Goal: Register for event/course: Sign up to attend an event or enroll in a course

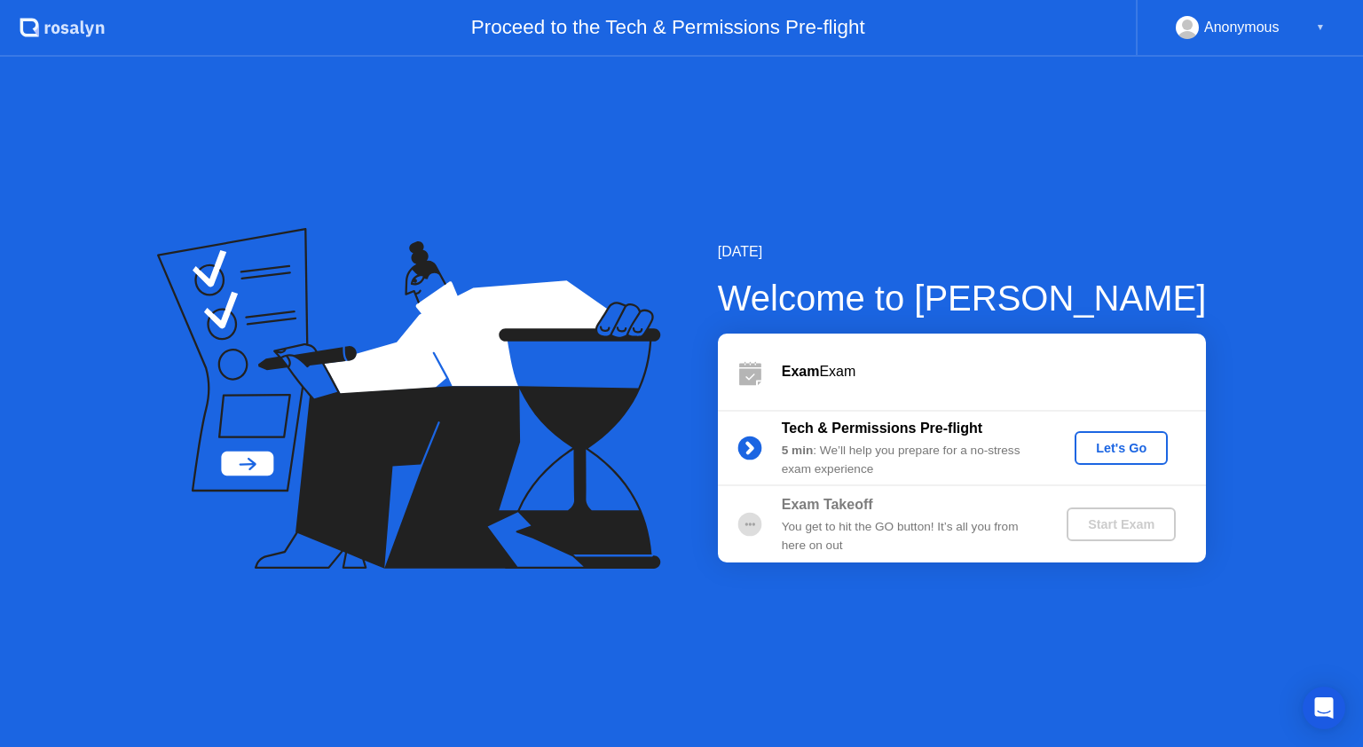
click at [1116, 453] on div "Let's Go" at bounding box center [1121, 448] width 79 height 14
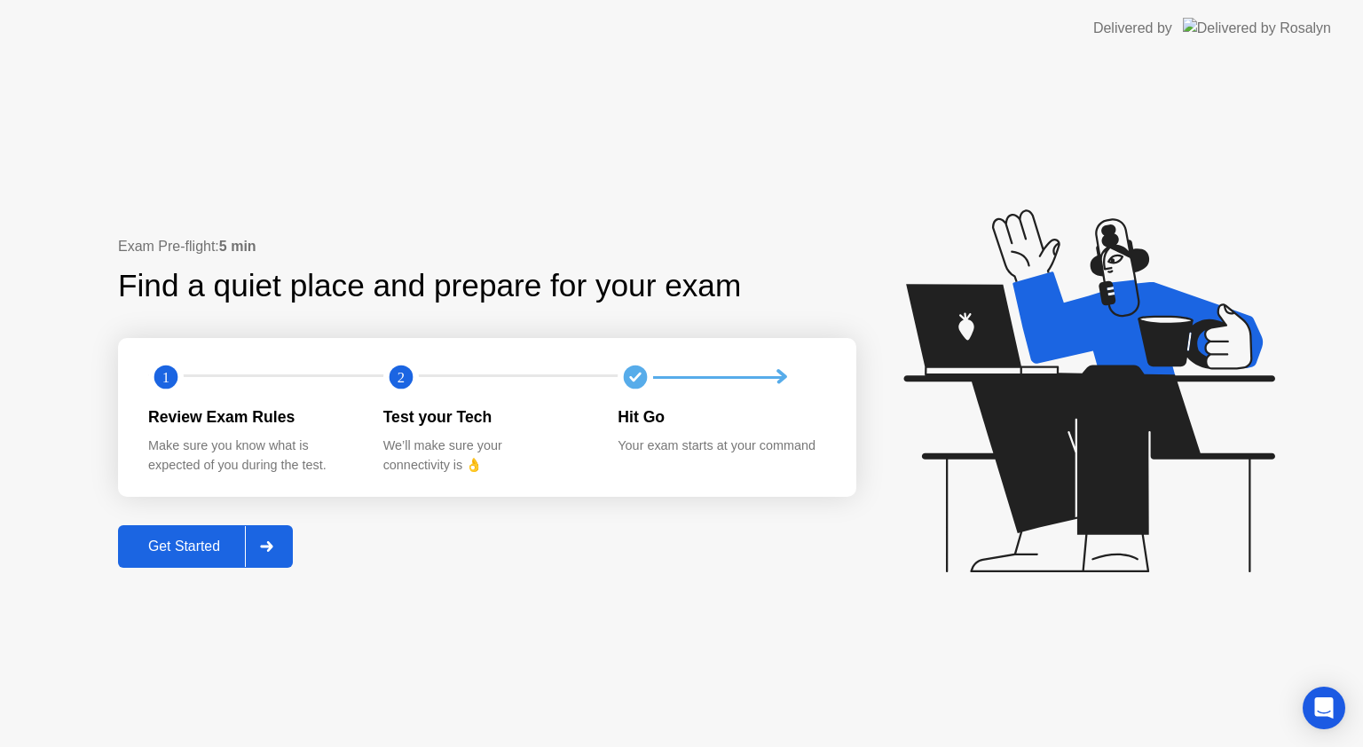
click at [169, 540] on div "Get Started" at bounding box center [184, 547] width 122 height 16
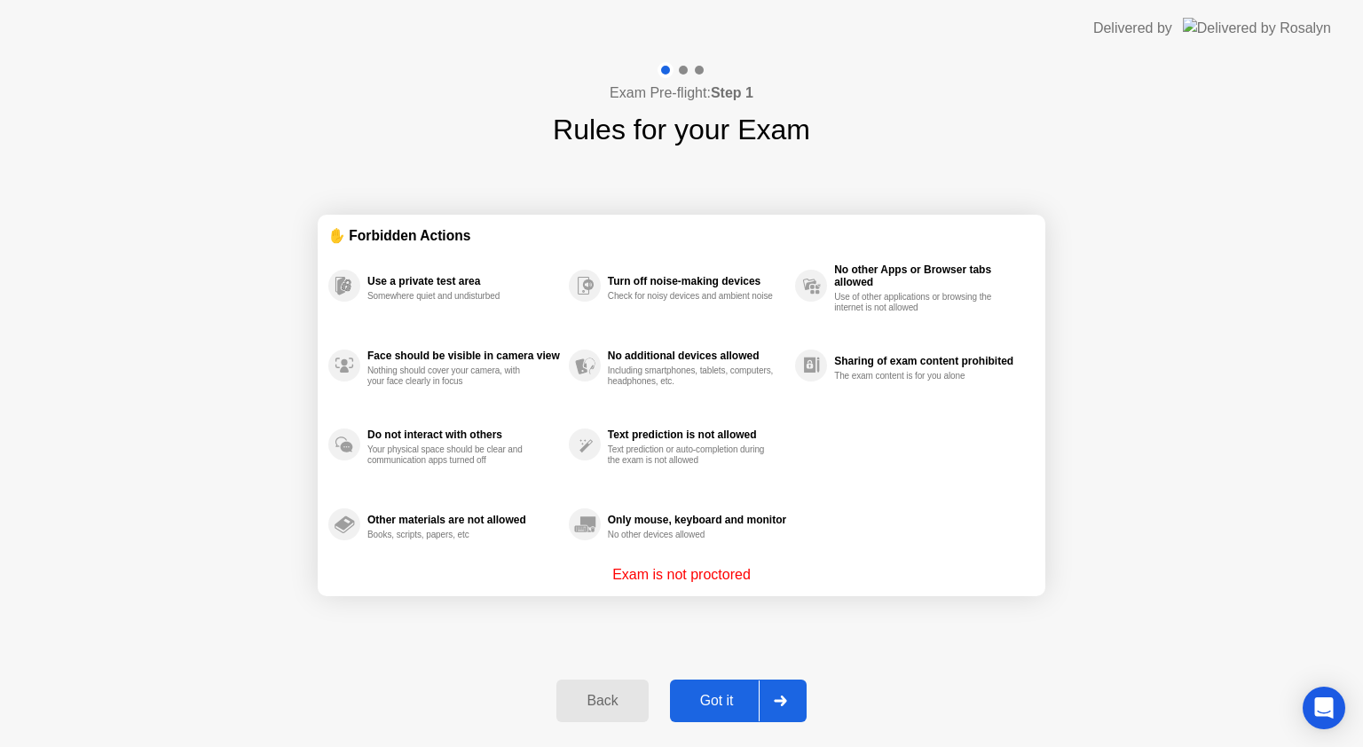
click at [723, 693] on div "Got it" at bounding box center [717, 701] width 83 height 16
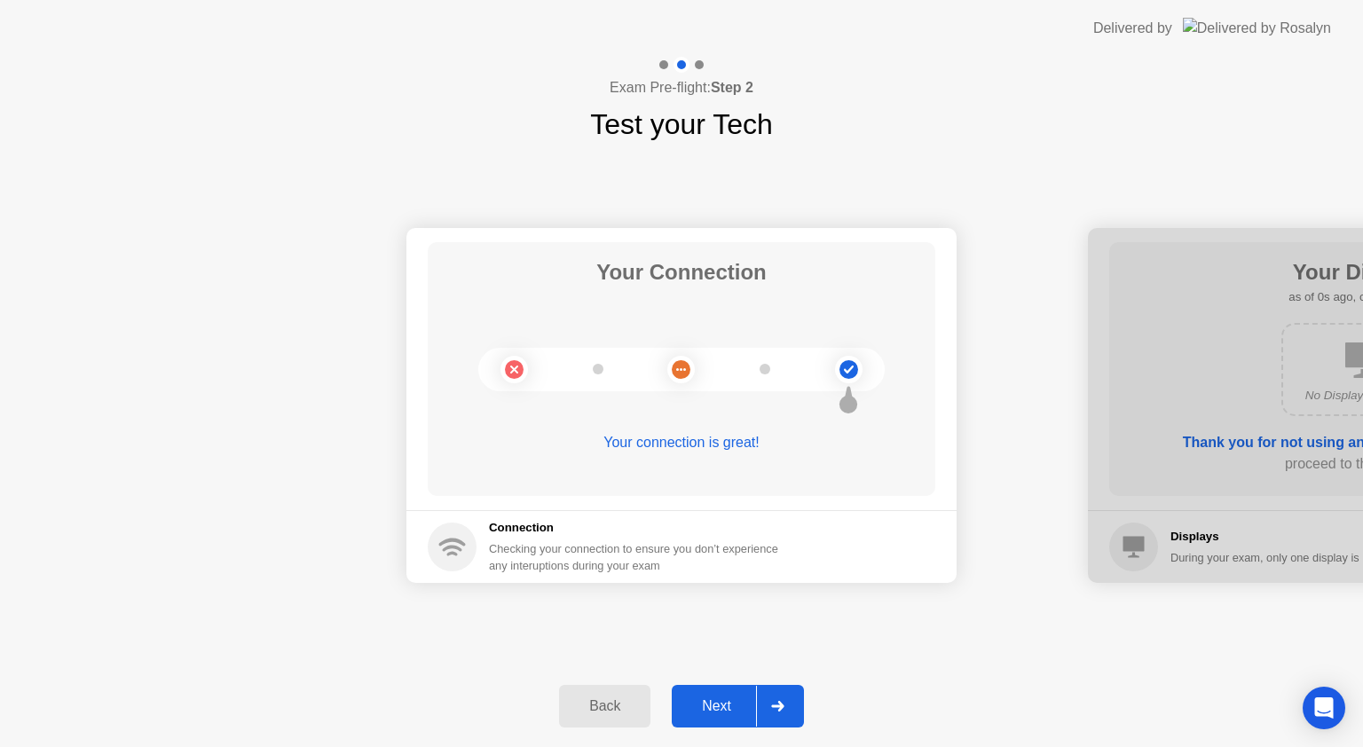
click at [715, 711] on div "Next" at bounding box center [716, 707] width 79 height 16
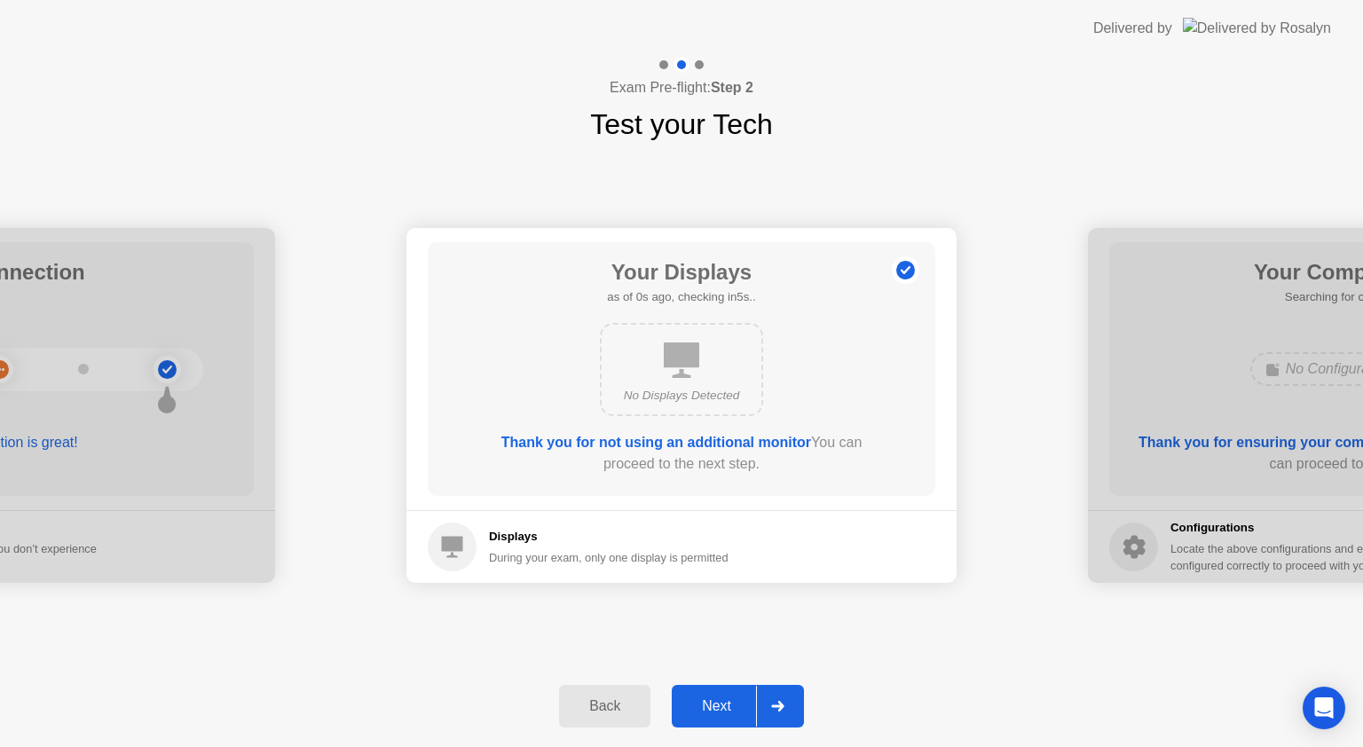
click at [716, 705] on div "Next" at bounding box center [716, 707] width 79 height 16
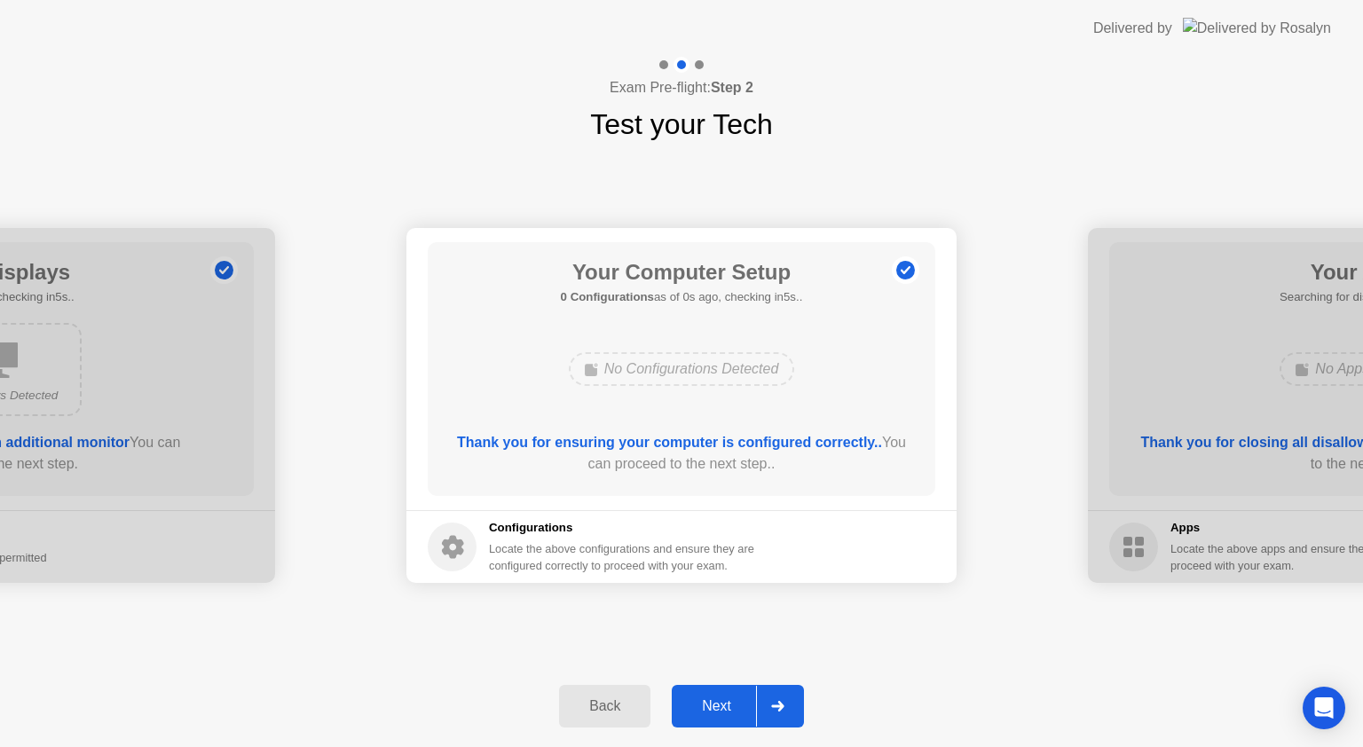
click at [716, 705] on div "Next" at bounding box center [716, 707] width 79 height 16
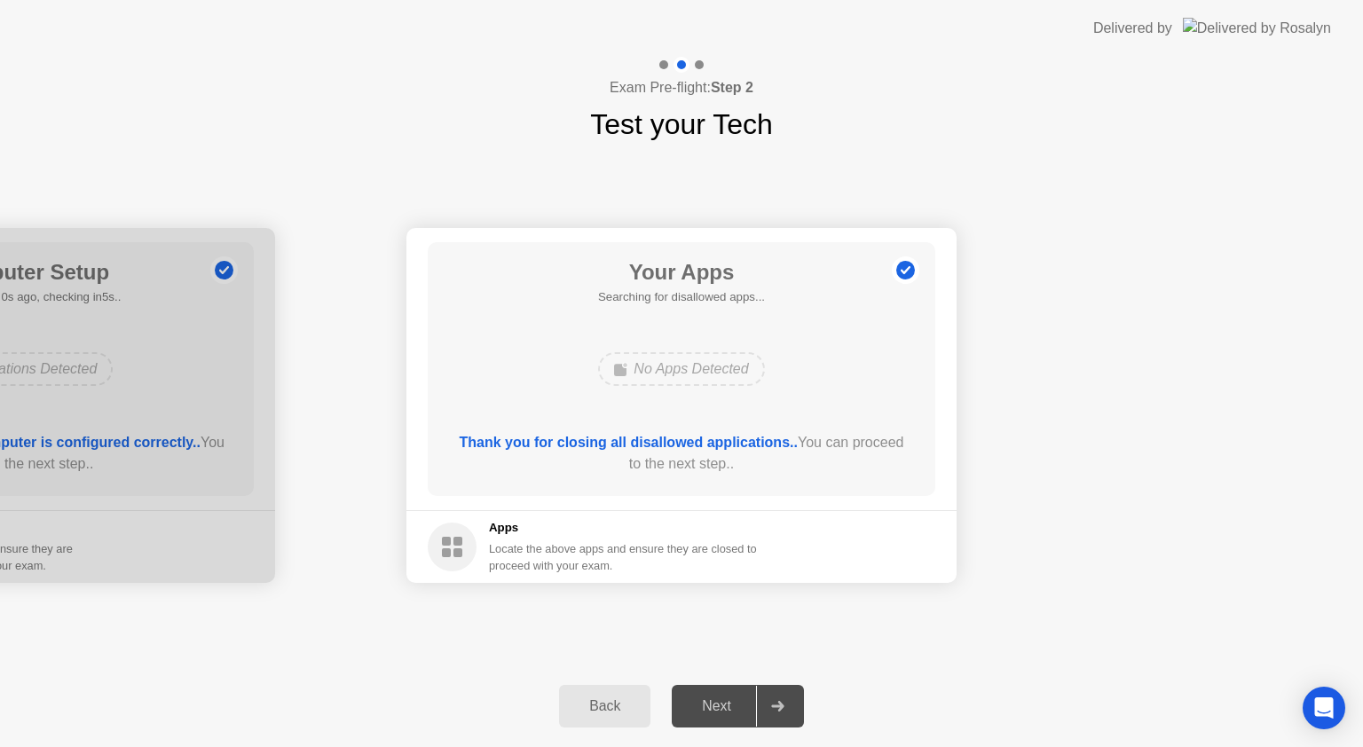
click at [716, 705] on div "Next" at bounding box center [716, 707] width 79 height 16
click at [716, 704] on div "Next" at bounding box center [716, 707] width 79 height 16
click at [675, 415] on div "Your Apps Searching for disallowed apps... No Apps Detected Thank you for closi…" at bounding box center [682, 369] width 508 height 254
click at [684, 341] on div "Your Apps Searching for disallowed apps... No Apps Detected Thank you for closi…" at bounding box center [682, 369] width 508 height 254
click at [621, 391] on div "No Apps Detected" at bounding box center [681, 369] width 407 height 48
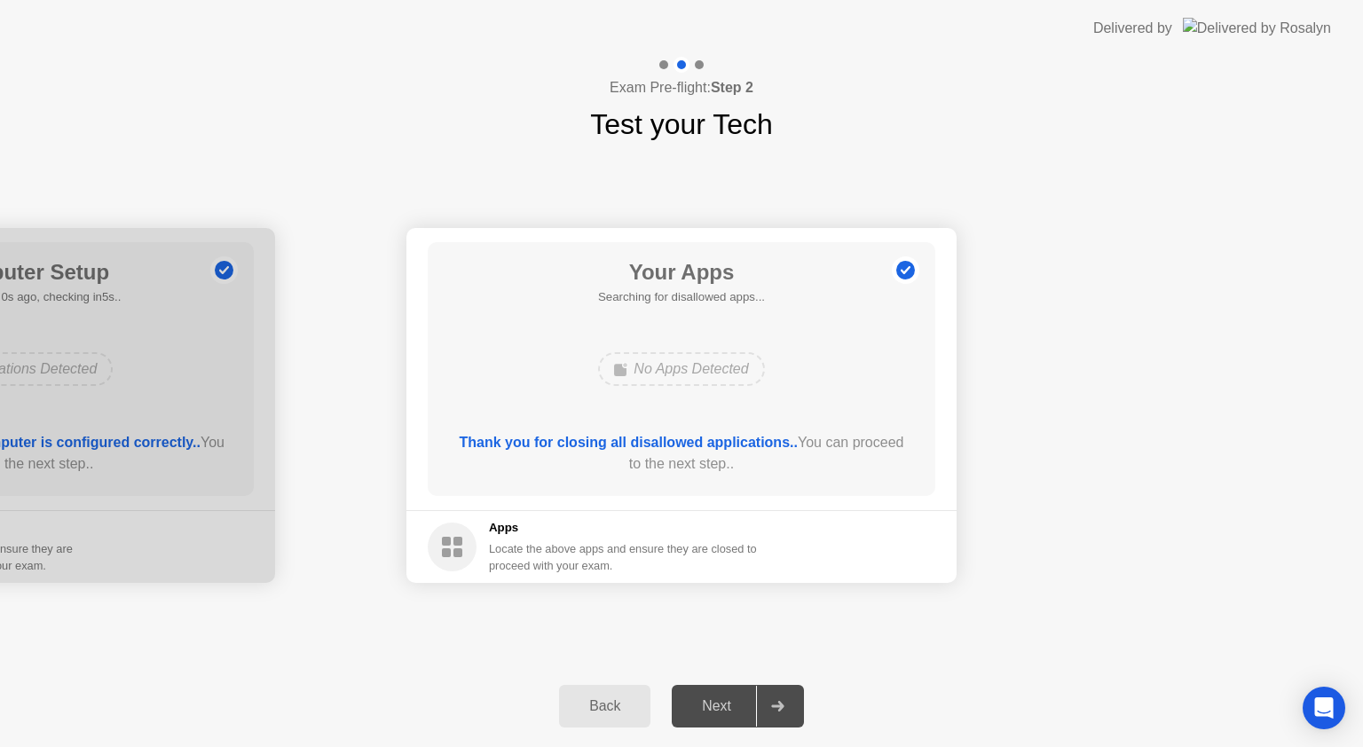
click at [618, 699] on div "Back" at bounding box center [605, 707] width 81 height 16
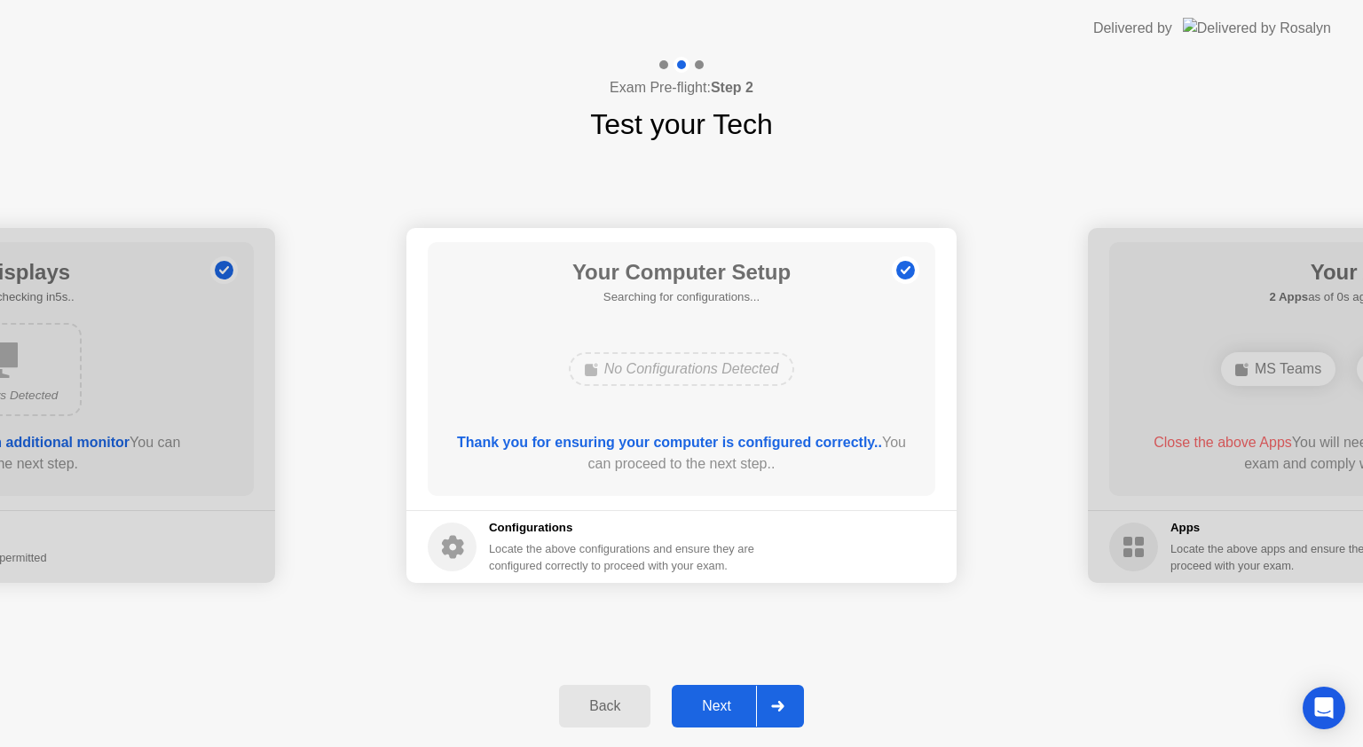
click at [749, 718] on button "Next" at bounding box center [738, 706] width 132 height 43
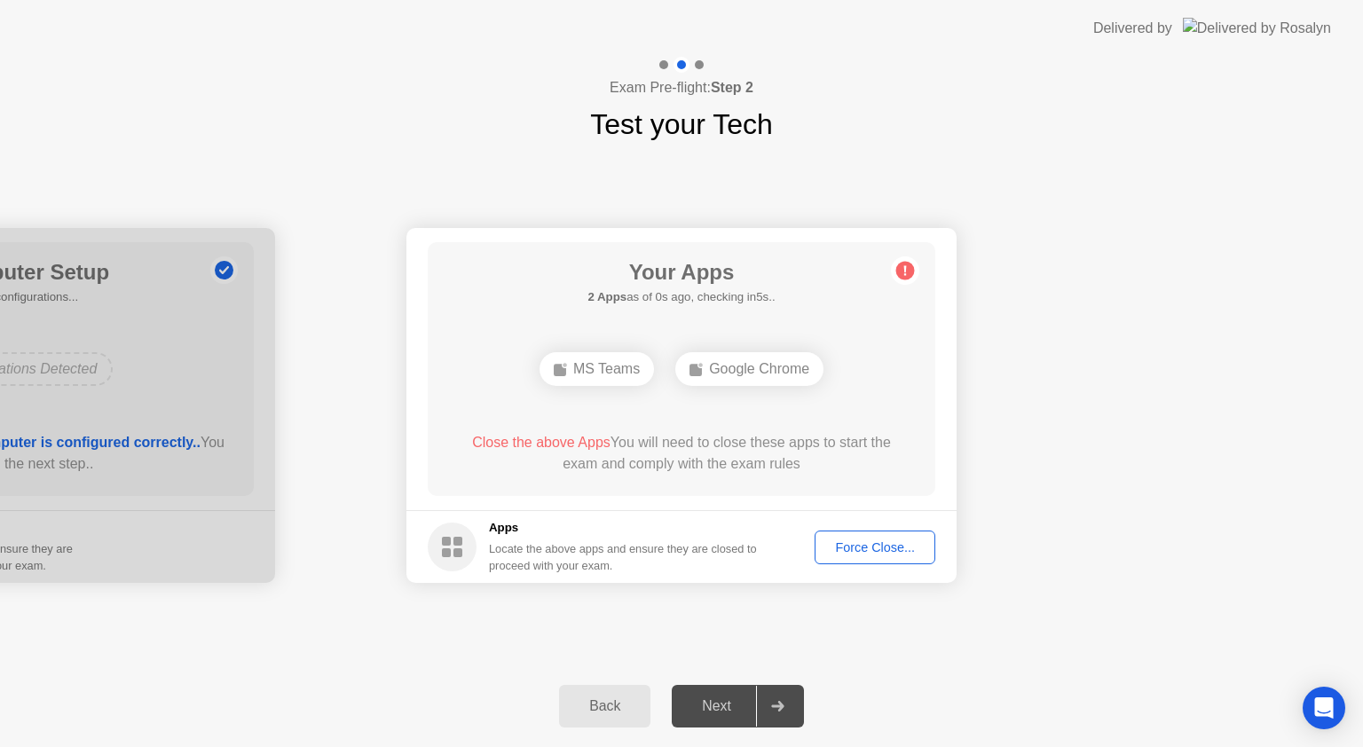
click at [768, 713] on div at bounding box center [777, 706] width 43 height 41
click at [850, 542] on div "Force Close..." at bounding box center [875, 548] width 108 height 14
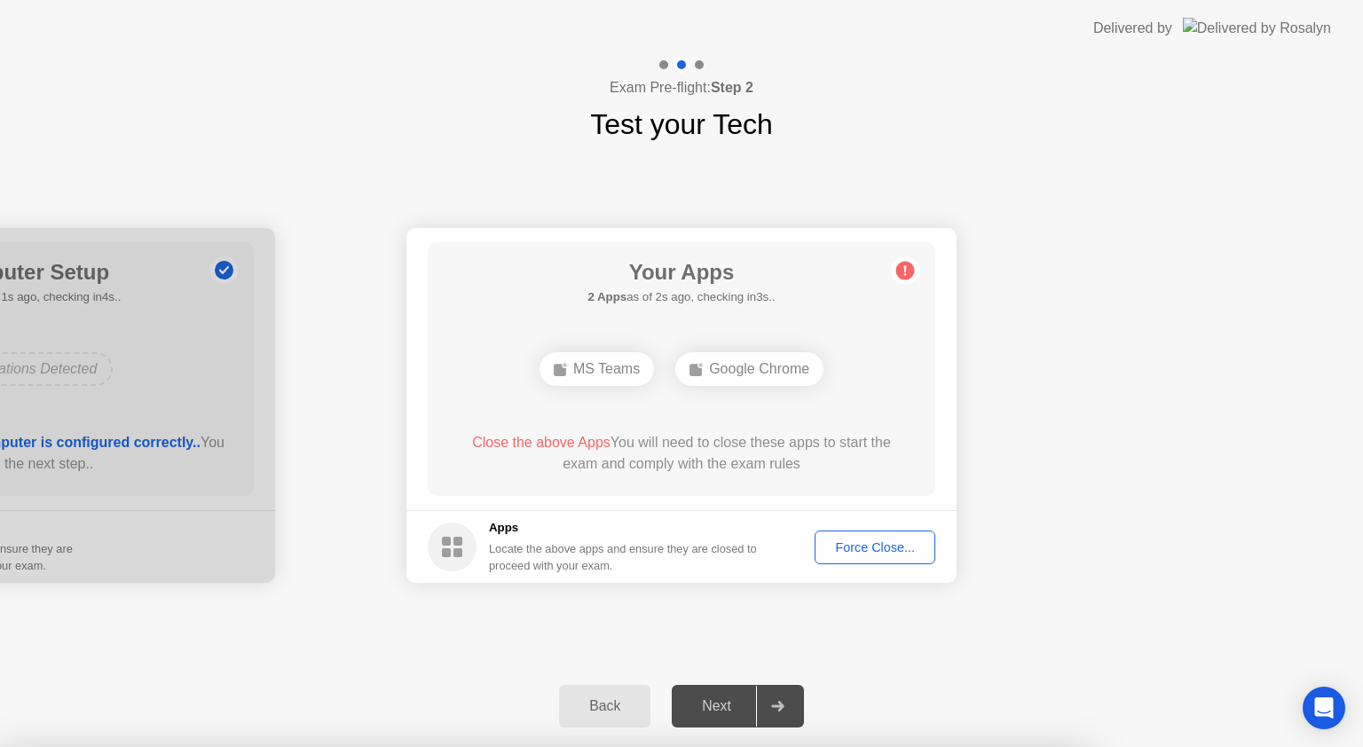
click at [880, 541] on div "Force Close..." at bounding box center [875, 548] width 108 height 14
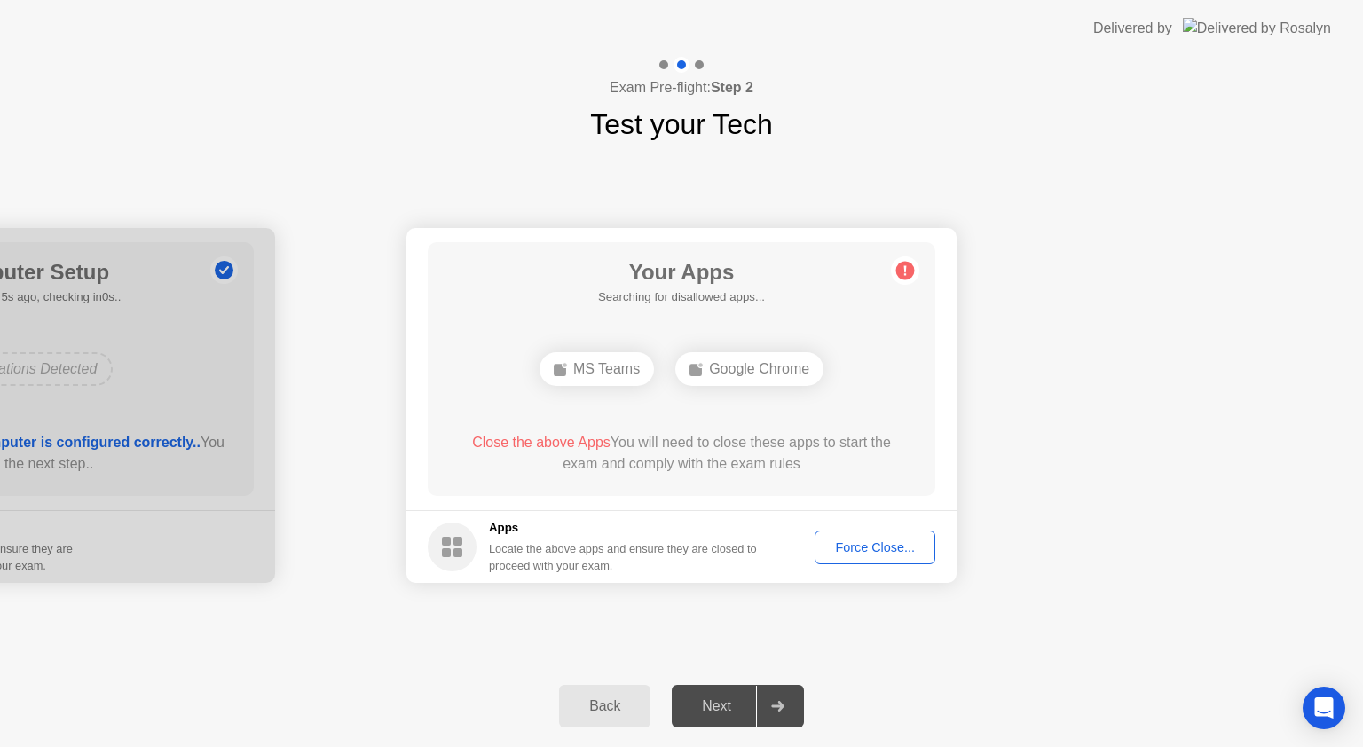
click at [617, 700] on div "Back" at bounding box center [605, 707] width 81 height 16
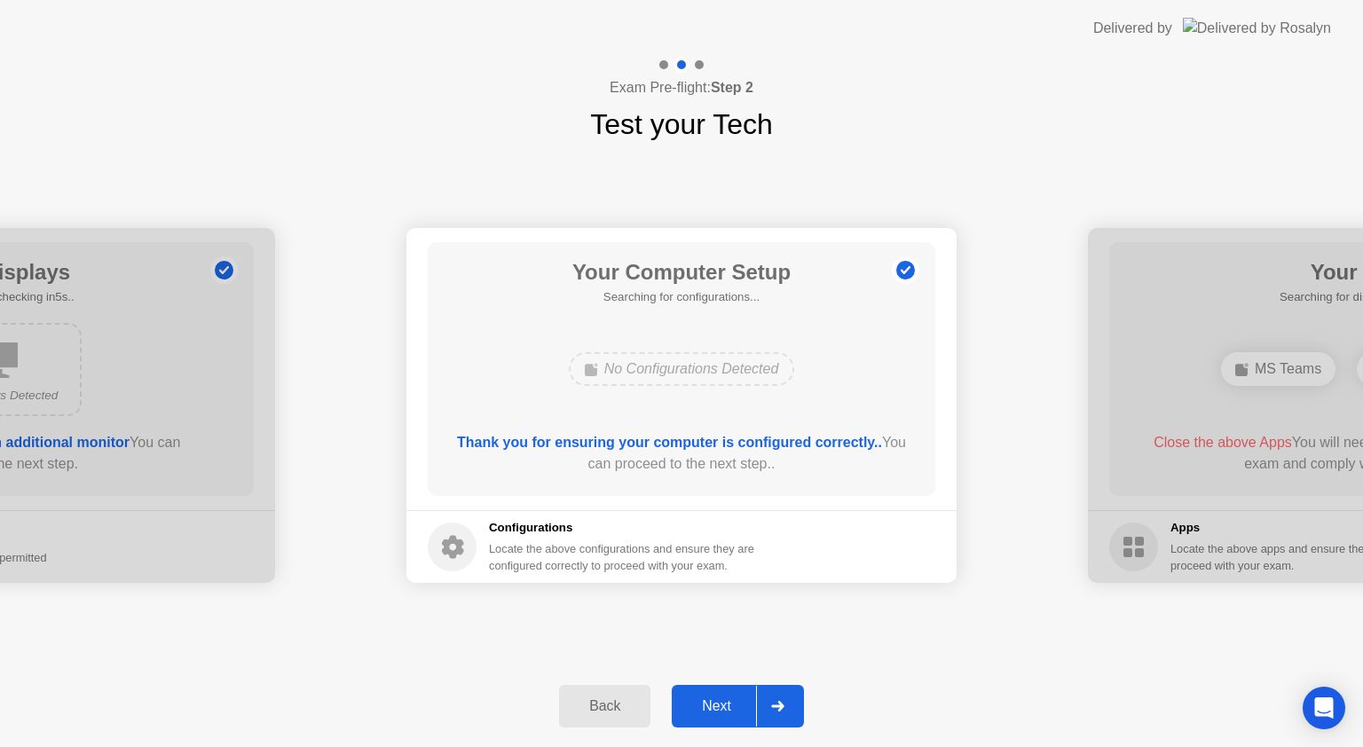
click at [734, 702] on div "Next" at bounding box center [716, 707] width 79 height 16
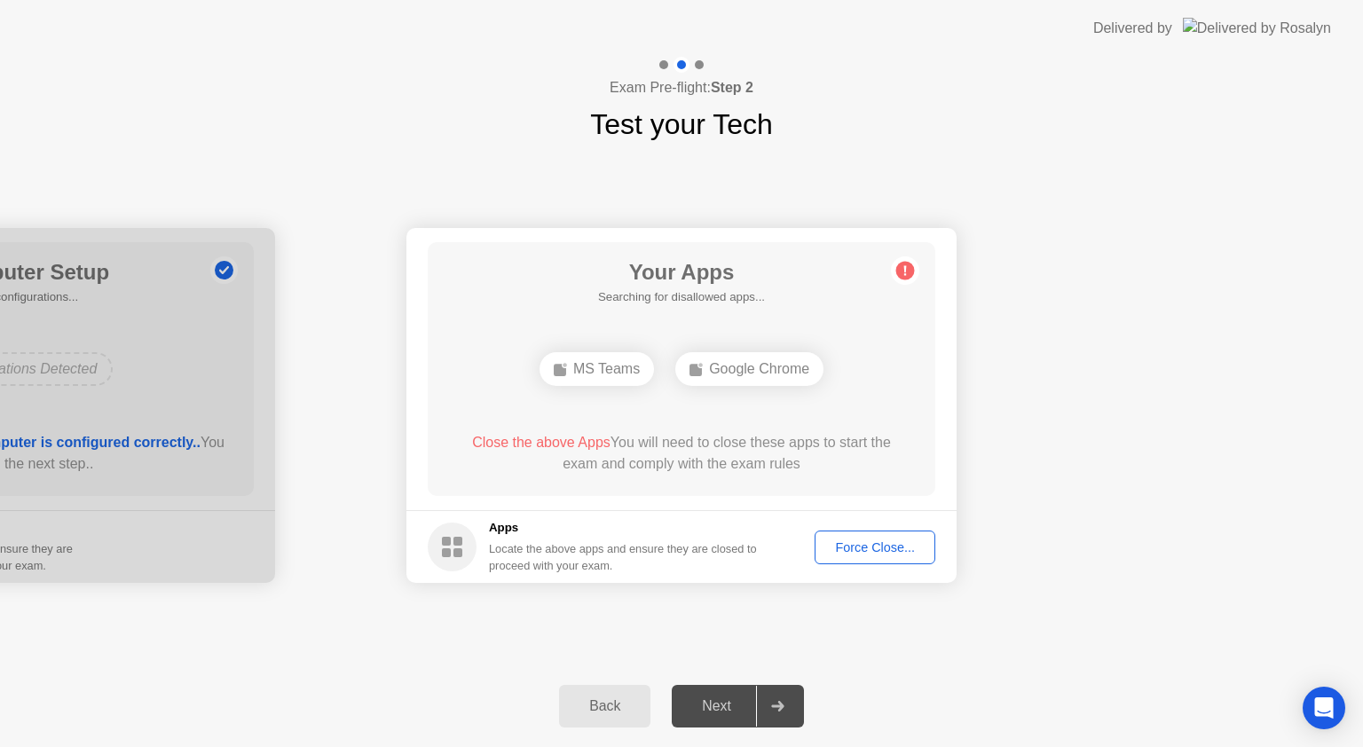
click at [852, 536] on button "Force Close..." at bounding box center [875, 548] width 121 height 34
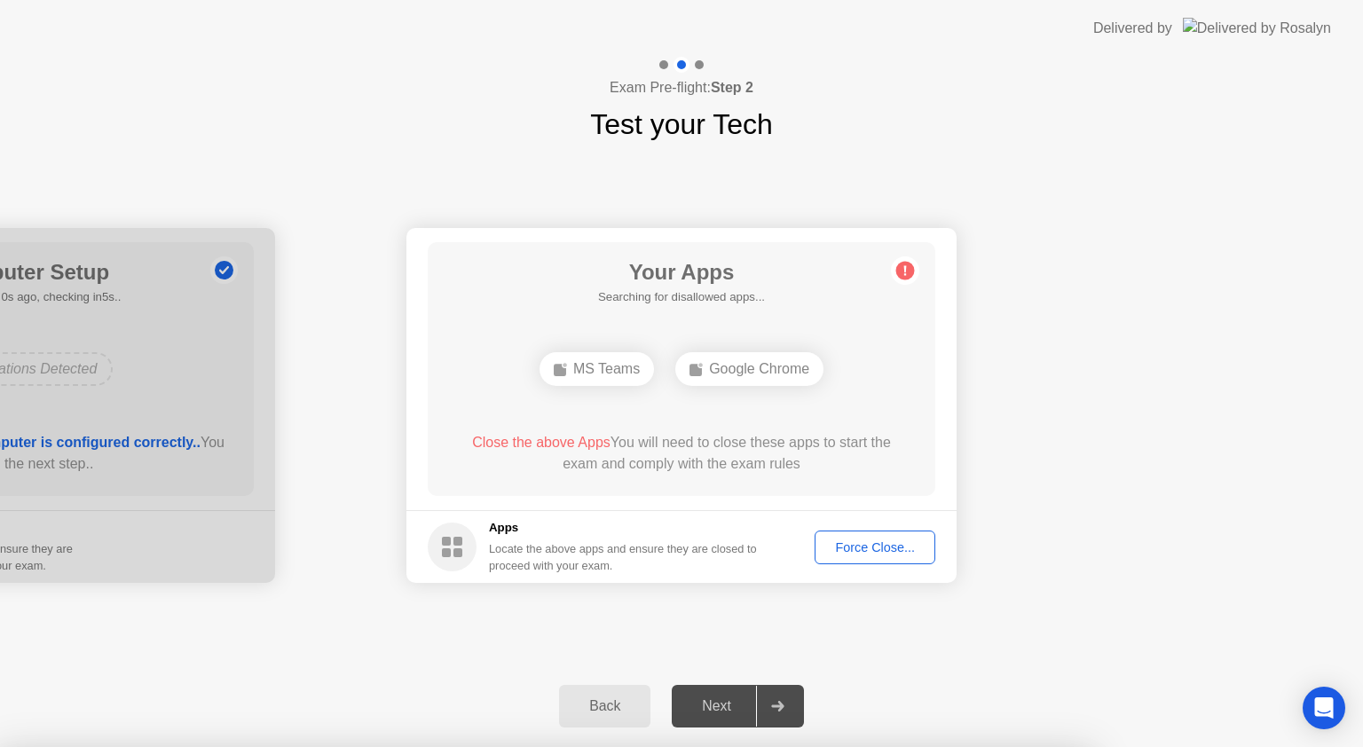
click at [431, 703] on div "Back Next" at bounding box center [681, 707] width 1363 height 82
click at [849, 549] on div "Force Close..." at bounding box center [875, 548] width 108 height 14
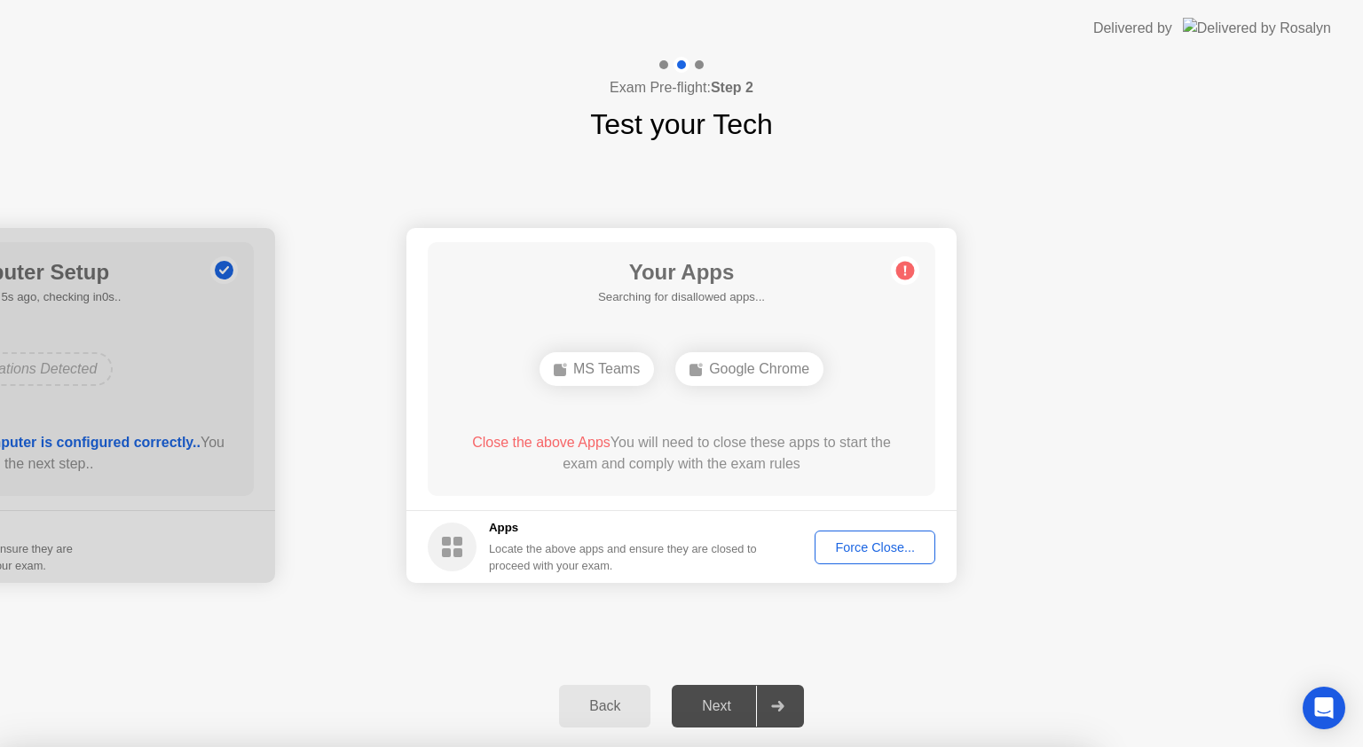
click at [854, 541] on div "Force Close..." at bounding box center [875, 548] width 108 height 14
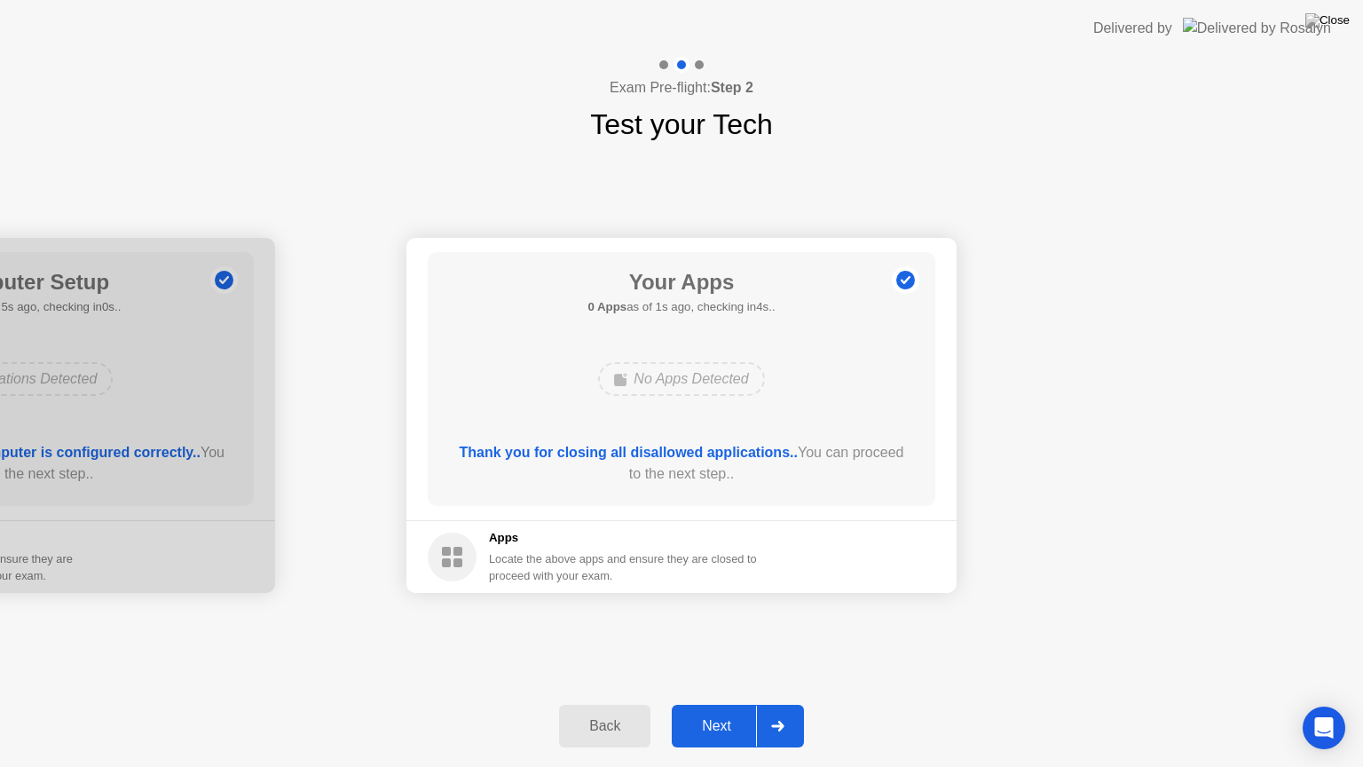
click at [728, 718] on div "Next" at bounding box center [716, 726] width 79 height 16
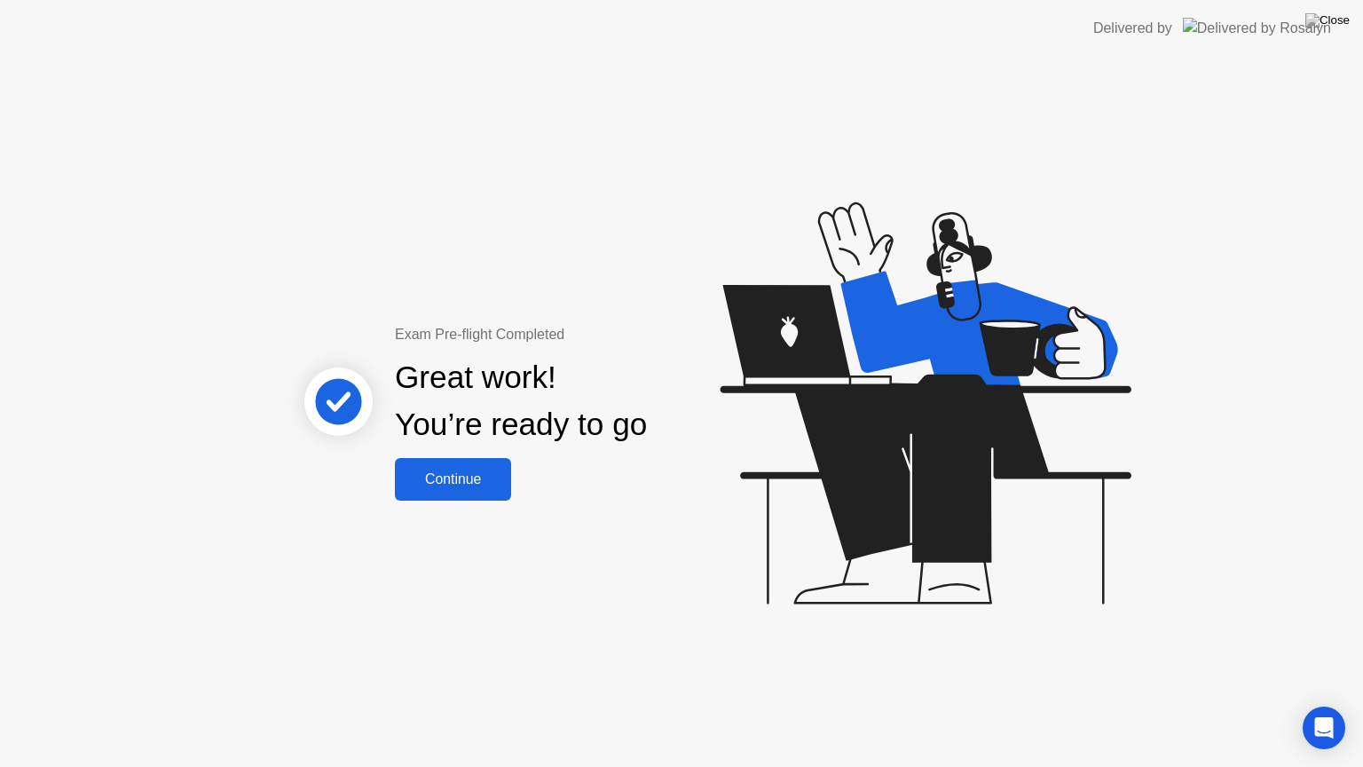
click at [479, 471] on div "Continue" at bounding box center [453, 479] width 106 height 16
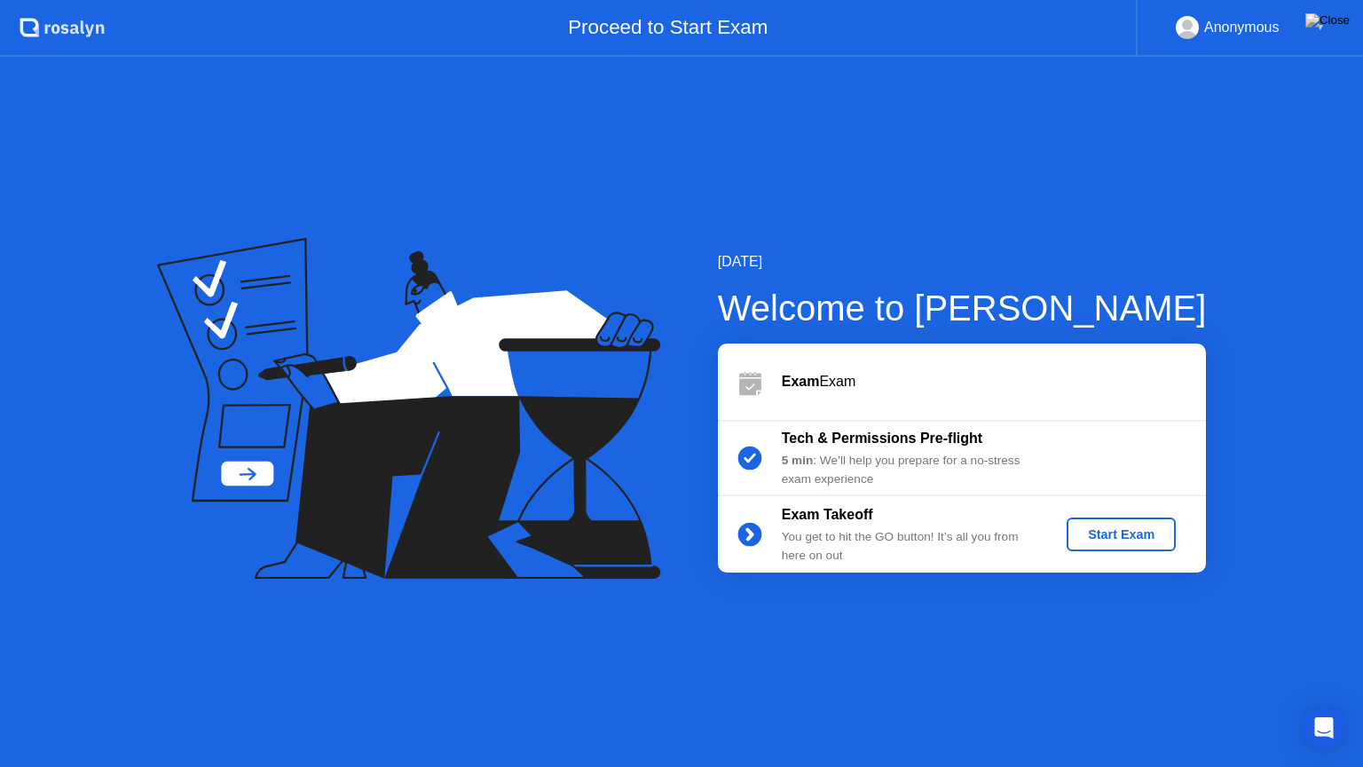
click at [1105, 528] on div "Start Exam" at bounding box center [1121, 534] width 95 height 14
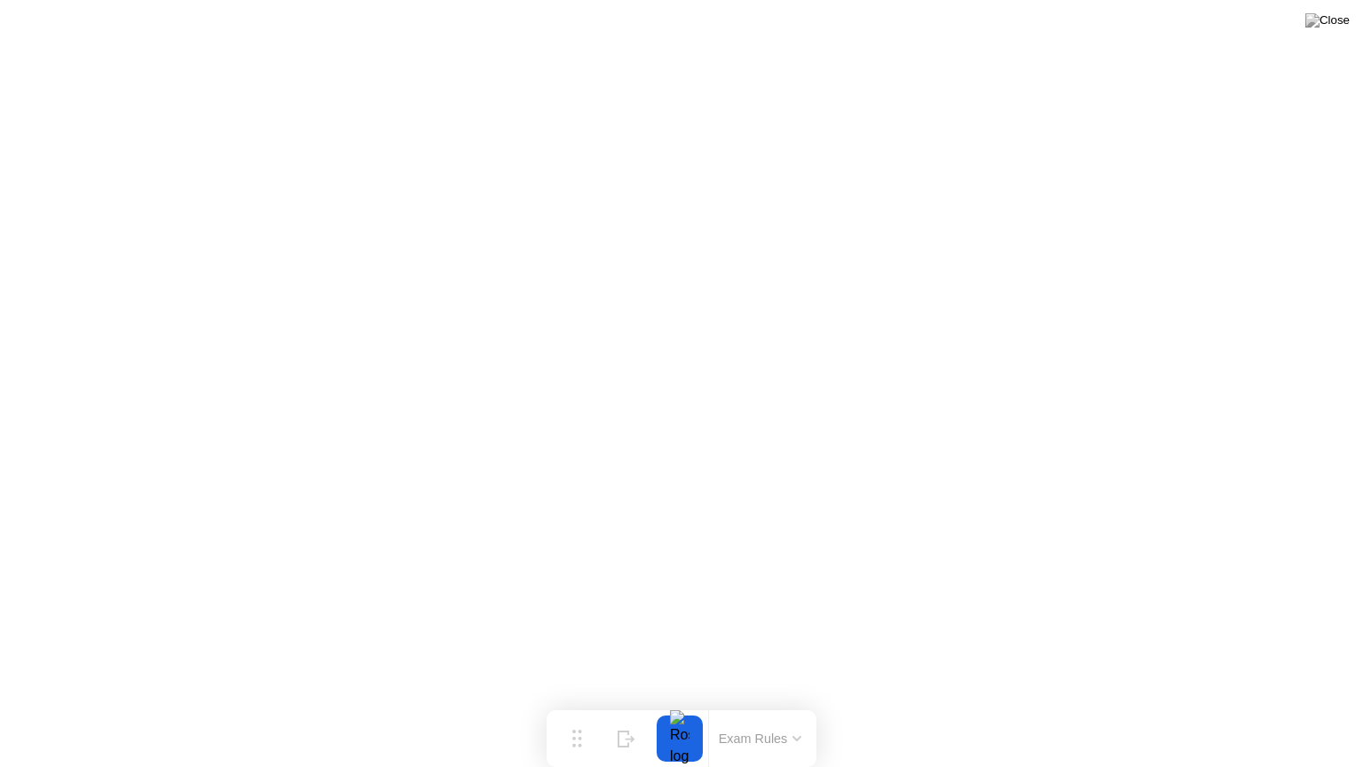
click at [778, 746] on button "Exam Rules" at bounding box center [761, 739] width 94 height 16
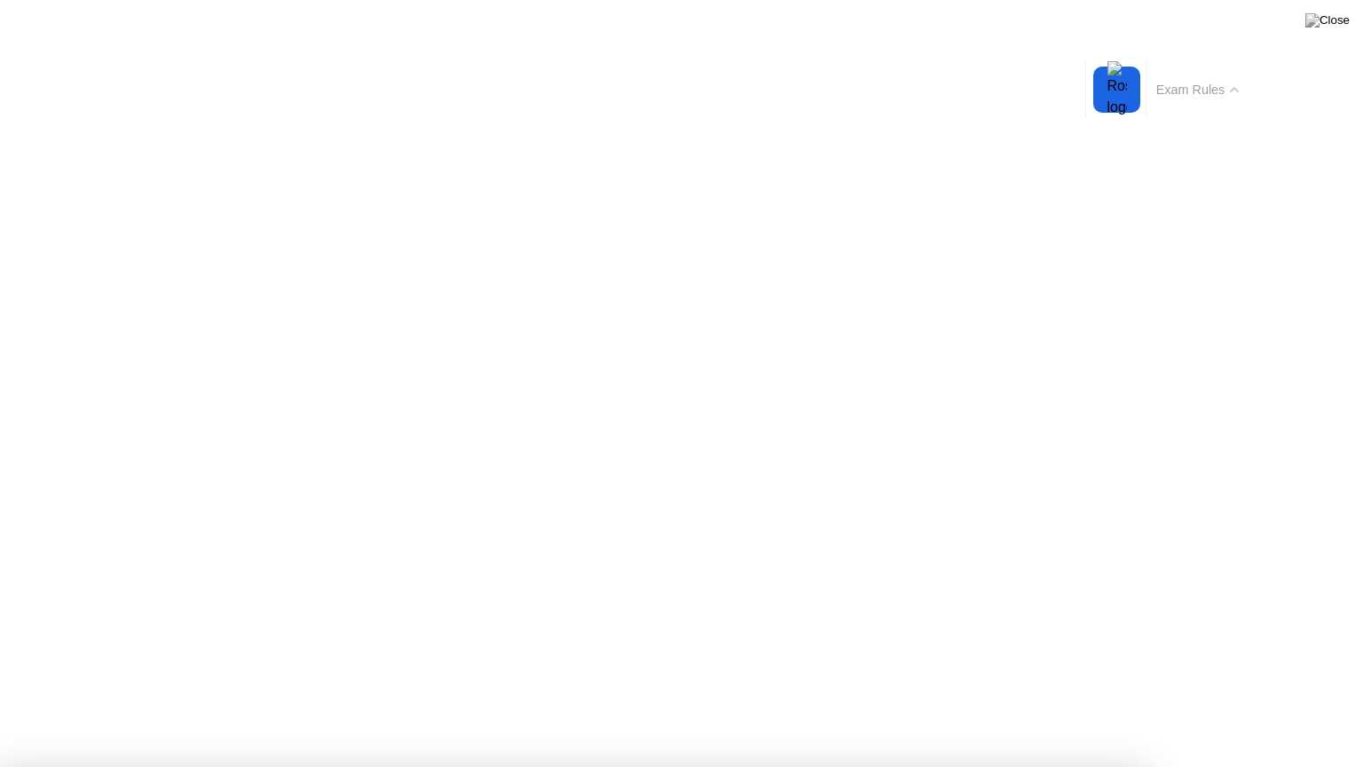
click at [1229, 92] on button "Exam Rules" at bounding box center [1198, 90] width 94 height 16
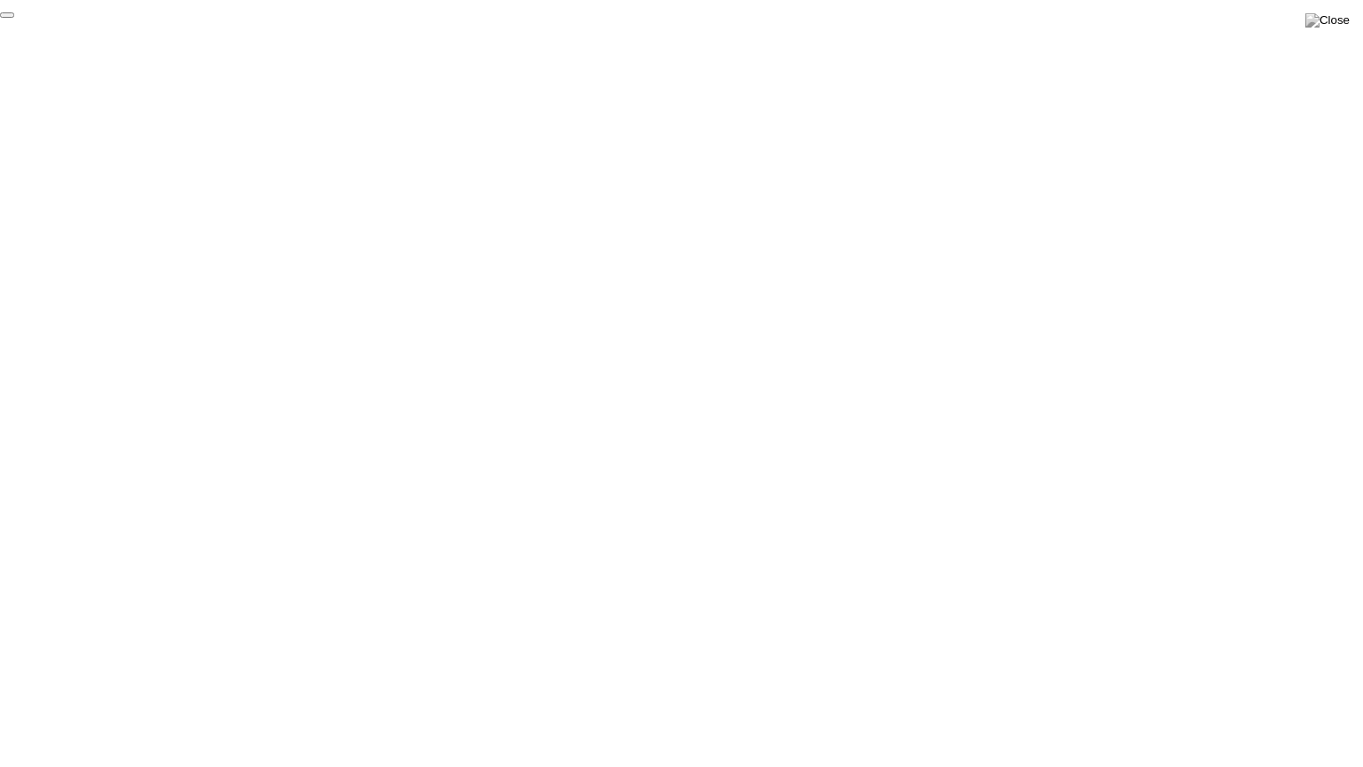
click div "End Proctoring Session"
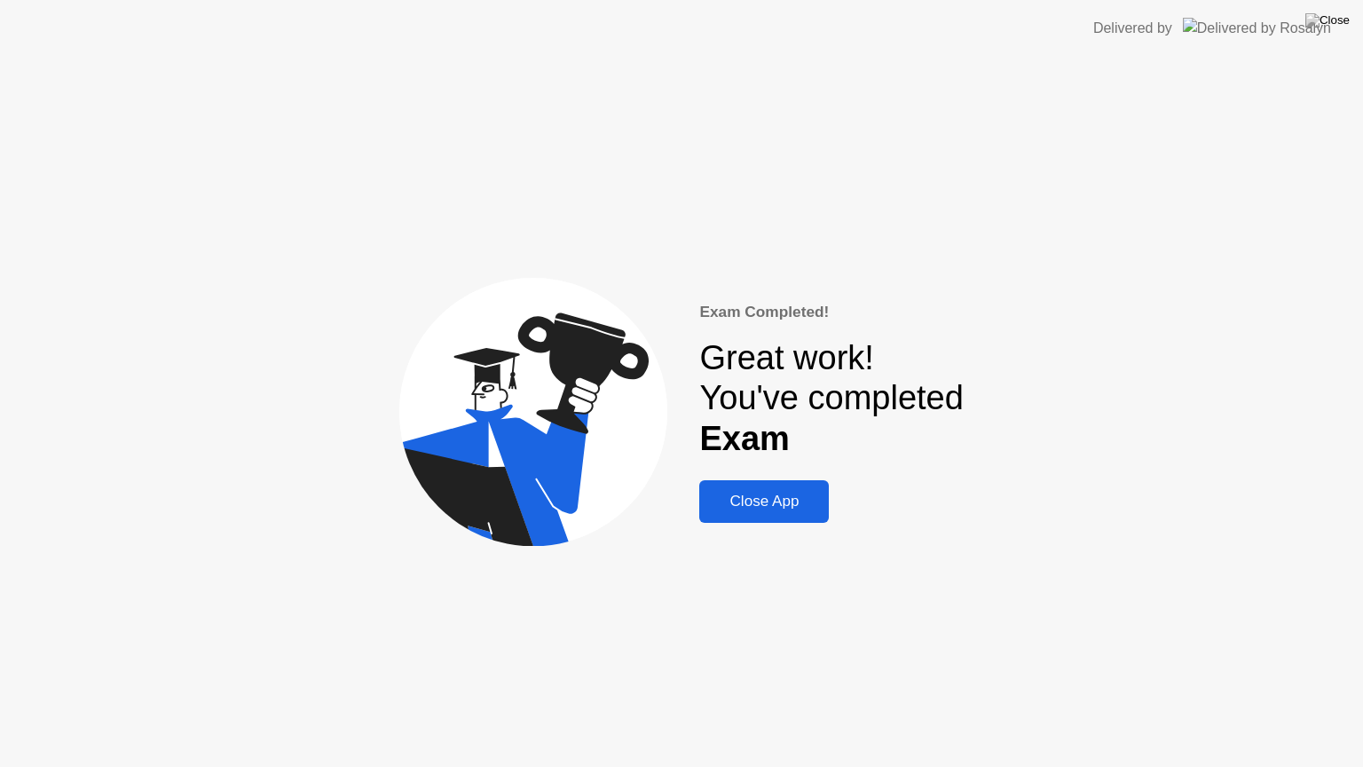
click at [770, 493] on div "Close App" at bounding box center [764, 502] width 119 height 18
